Goal: Navigation & Orientation: Find specific page/section

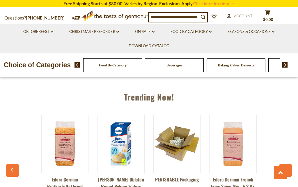
scroll to position [0, 19]
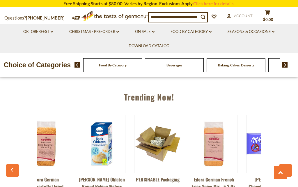
click at [287, 168] on icon "button" at bounding box center [285, 170] width 4 height 4
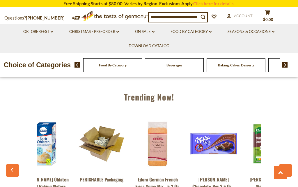
click at [285, 168] on icon "button" at bounding box center [285, 170] width 4 height 4
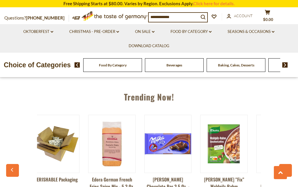
scroll to position [0, 131]
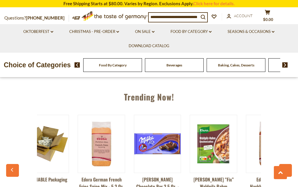
click at [284, 168] on icon "button" at bounding box center [285, 170] width 4 height 4
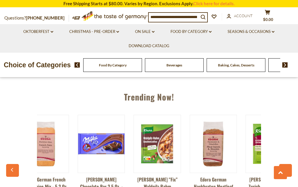
click at [285, 168] on icon "button" at bounding box center [285, 170] width 4 height 4
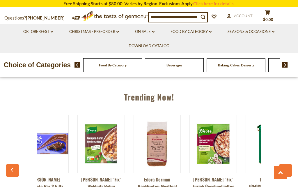
click at [286, 169] on icon "button" at bounding box center [286, 171] width 2 height 4
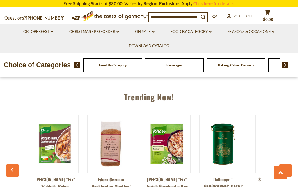
scroll to position [0, 300]
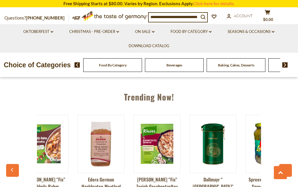
click at [284, 168] on icon "button" at bounding box center [285, 170] width 4 height 4
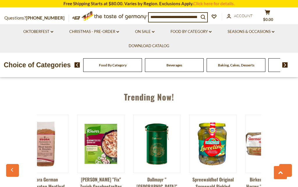
click at [283, 166] on button "button" at bounding box center [285, 170] width 13 height 13
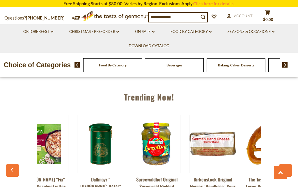
click at [283, 166] on button "button" at bounding box center [285, 170] width 13 height 13
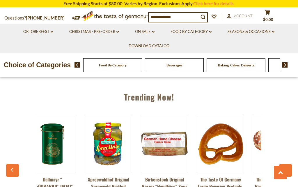
scroll to position [0, 468]
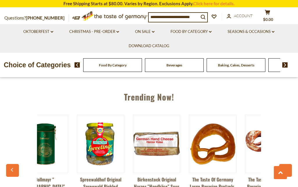
click at [285, 168] on icon "button" at bounding box center [285, 170] width 4 height 4
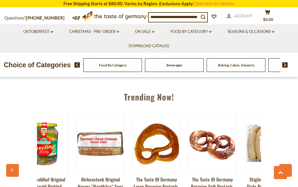
click at [285, 169] on icon "button" at bounding box center [286, 171] width 2 height 4
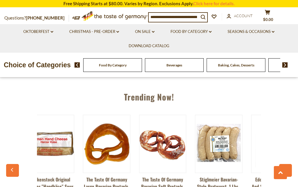
scroll to position [0, 580]
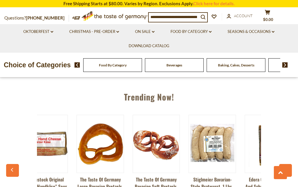
click at [286, 169] on icon "button" at bounding box center [286, 171] width 2 height 4
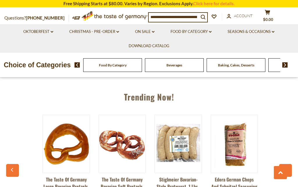
scroll to position [0, 616]
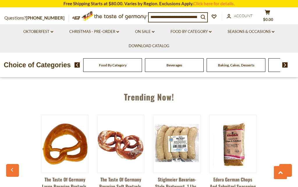
click at [287, 168] on icon "button" at bounding box center [285, 170] width 4 height 4
click at [285, 168] on icon "button" at bounding box center [285, 170] width 4 height 4
click at [47, 31] on link "Oktoberfest dropdown_arrow" at bounding box center [38, 31] width 30 height 6
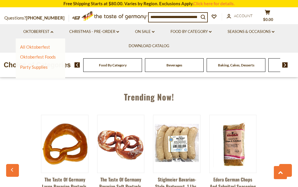
click at [30, 46] on link "All Oktoberfest" at bounding box center [35, 46] width 30 height 5
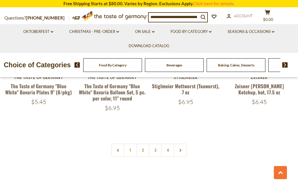
scroll to position [1273, 0]
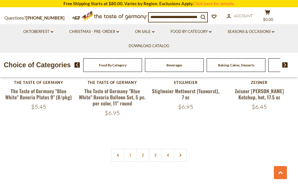
click at [141, 152] on link "2" at bounding box center [142, 154] width 13 height 13
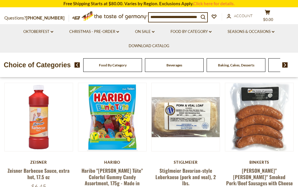
scroll to position [133, 0]
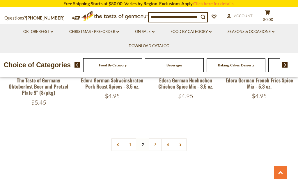
click at [158, 138] on link "3" at bounding box center [155, 144] width 13 height 13
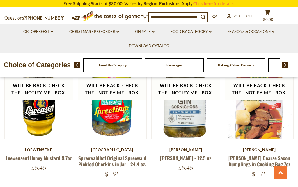
scroll to position [1167, 0]
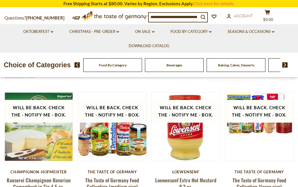
scroll to position [115, 0]
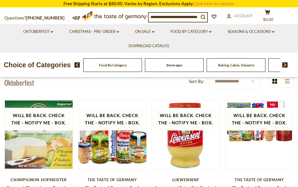
click at [117, 31] on icon at bounding box center [117, 32] width 3 height 2
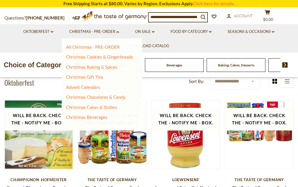
click at [78, 48] on link "All Christmas - PRE-ORDER" at bounding box center [93, 46] width 54 height 5
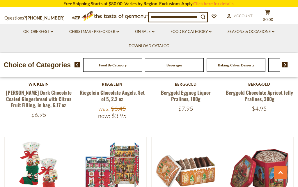
scroll to position [186, 0]
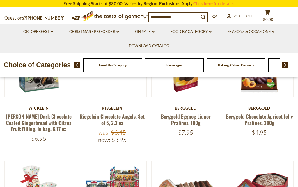
click at [148, 32] on link "On Sale dropdown_arrow" at bounding box center [144, 31] width 19 height 6
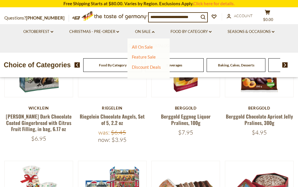
click at [136, 47] on link "All On Sale" at bounding box center [142, 46] width 21 height 5
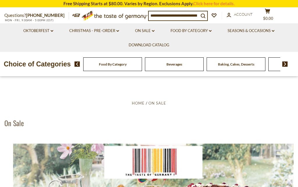
click at [245, 30] on link "Seasons & Occasions dropdown_arrow" at bounding box center [250, 31] width 47 height 6
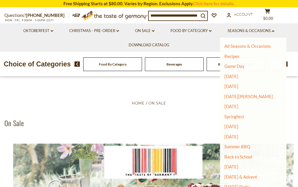
click at [202, 32] on link "Food By Category dropdown_arrow" at bounding box center [190, 31] width 41 height 6
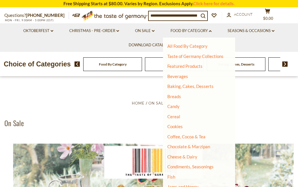
click at [181, 47] on link "All Food By Category" at bounding box center [187, 45] width 40 height 5
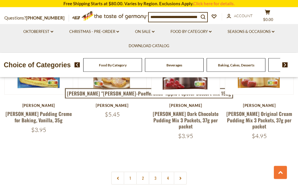
scroll to position [1170, 0]
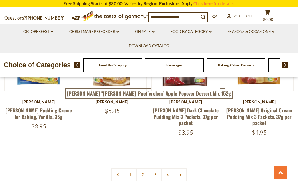
click at [142, 168] on link "2" at bounding box center [142, 174] width 13 height 13
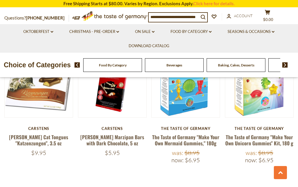
scroll to position [1178, 0]
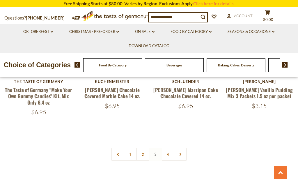
click at [169, 147] on link "4" at bounding box center [167, 153] width 13 height 13
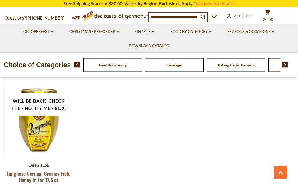
scroll to position [710, 0]
